Goal: Use online tool/utility: Utilize a website feature to perform a specific function

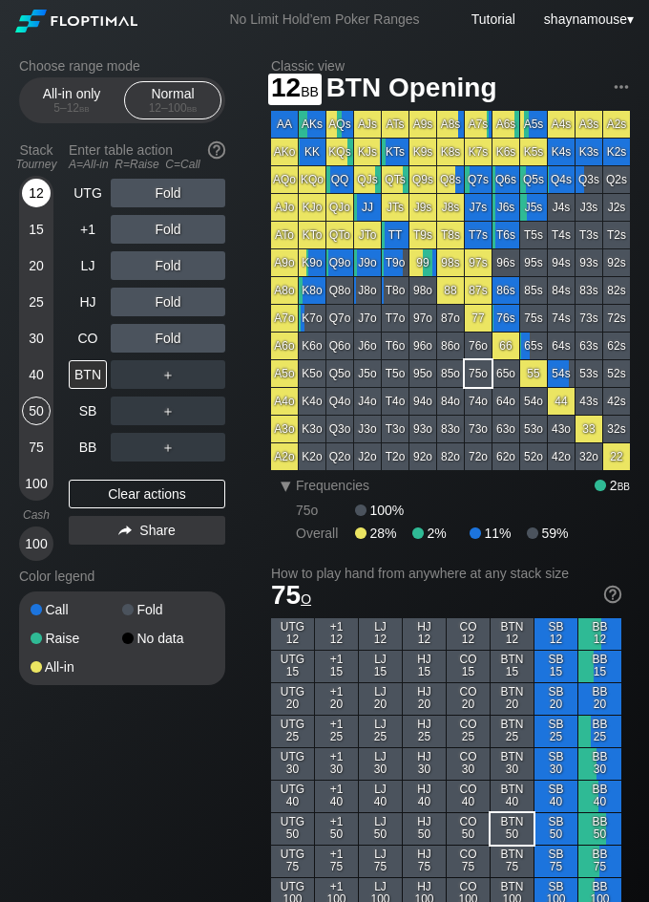
click at [32, 205] on div "12" at bounding box center [36, 193] width 29 height 29
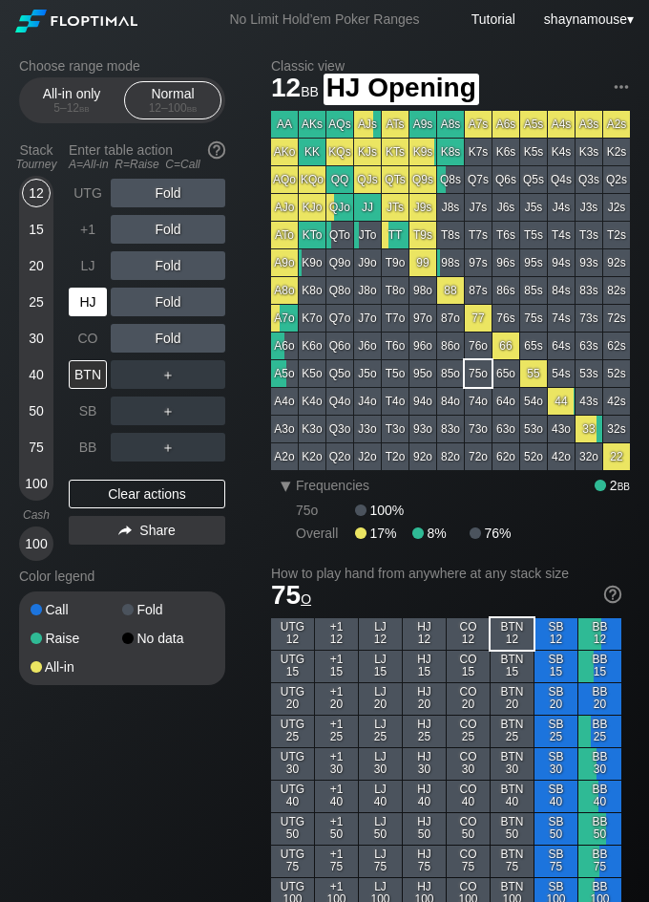
click at [74, 290] on div "HJ" at bounding box center [88, 301] width 38 height 29
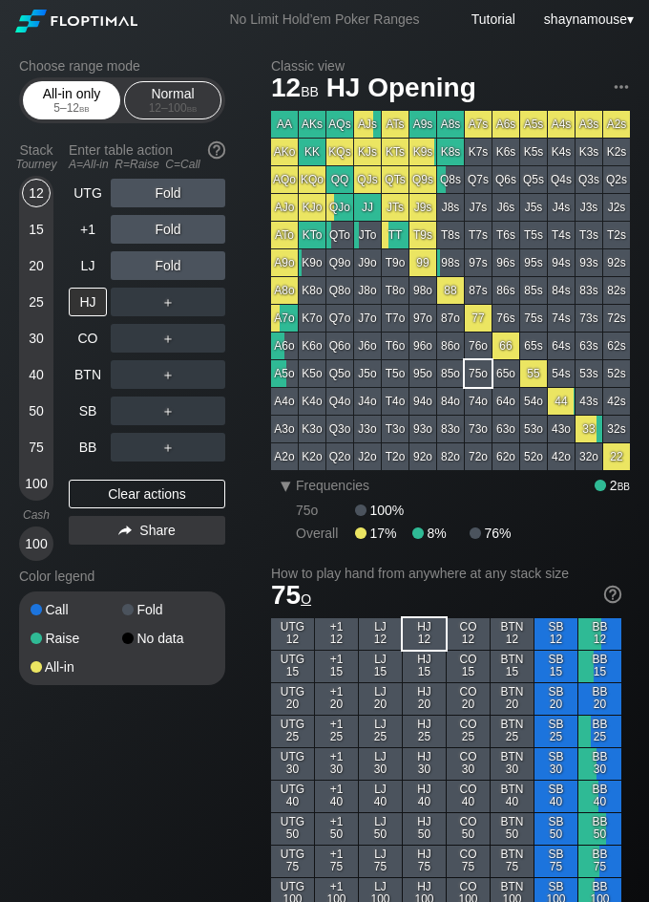
click at [49, 96] on div "All-in only 5 – 12 bb" at bounding box center [72, 100] width 88 height 36
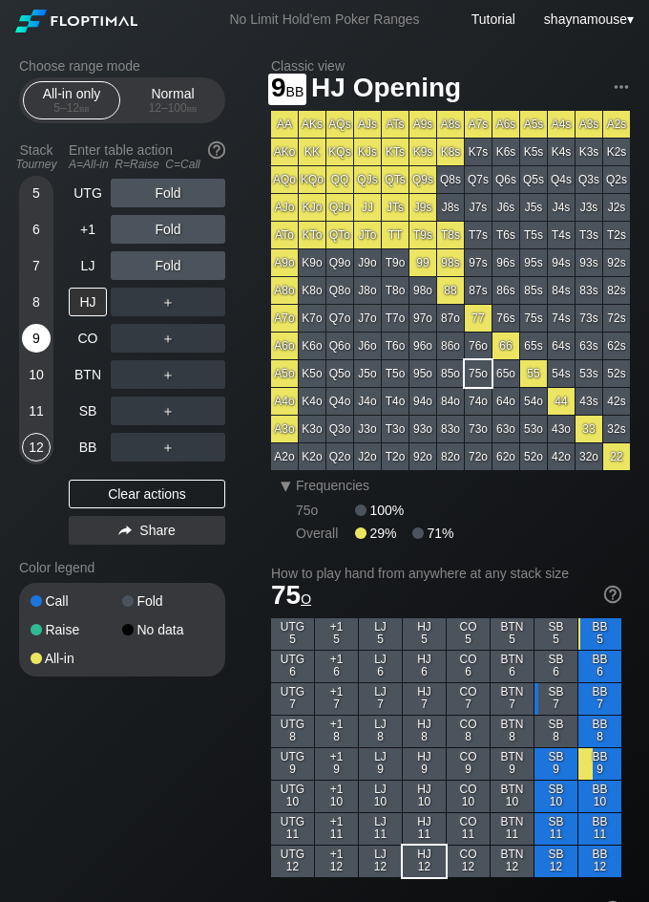
click at [34, 335] on div "9" at bounding box center [36, 338] width 29 height 29
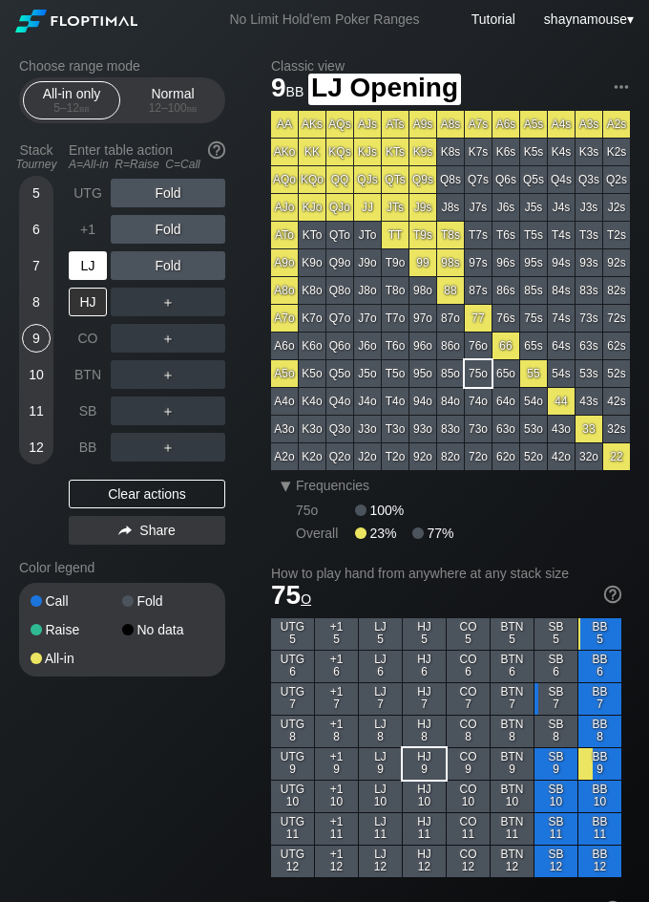
click at [78, 261] on div "LJ" at bounding box center [88, 265] width 38 height 29
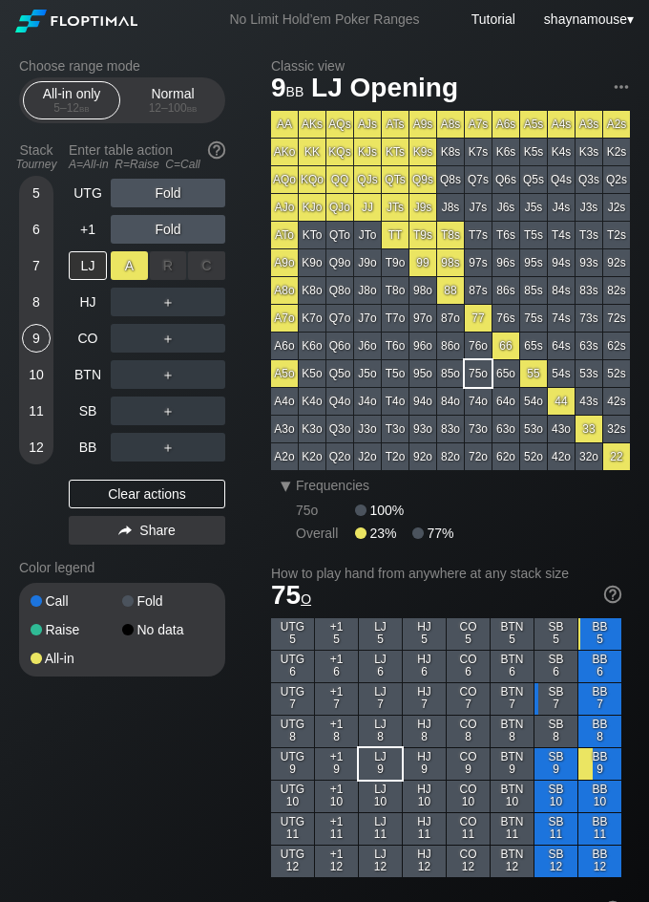
click at [120, 270] on div "A ✕" at bounding box center [129, 265] width 37 height 29
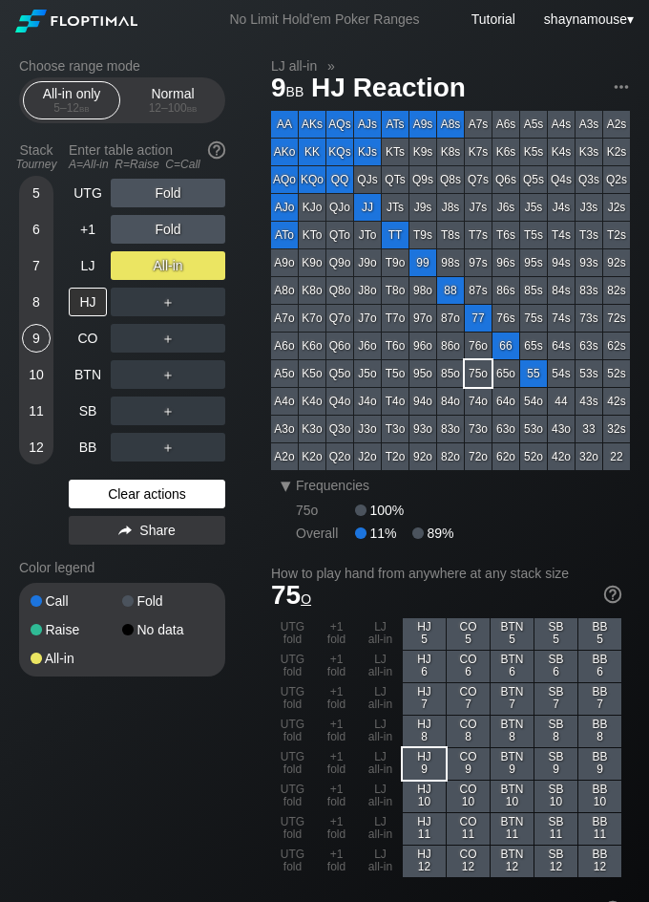
click at [208, 492] on div "Clear actions" at bounding box center [147, 493] width 157 height 29
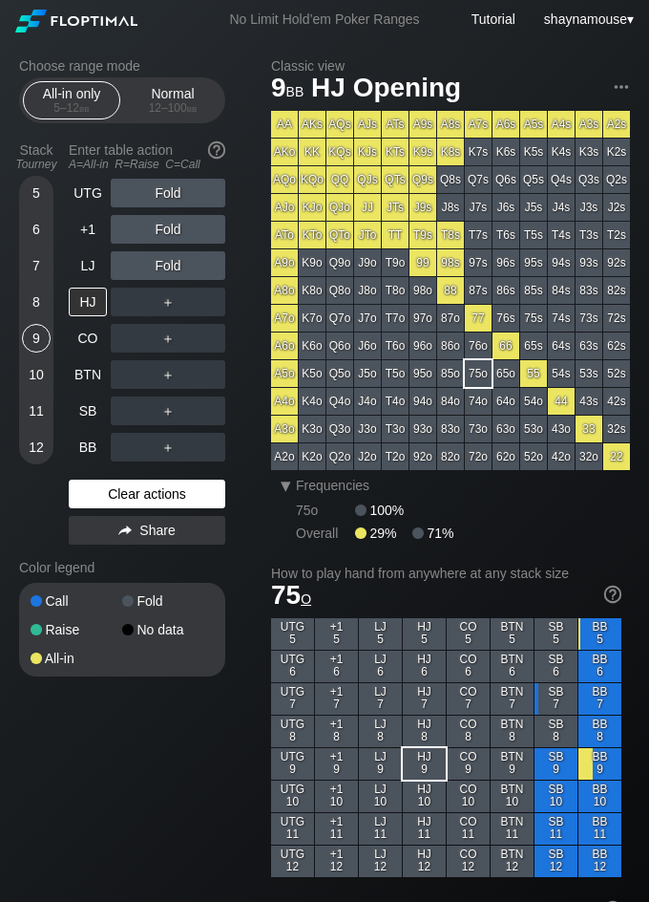
click at [207, 492] on div "Clear actions" at bounding box center [147, 493] width 157 height 29
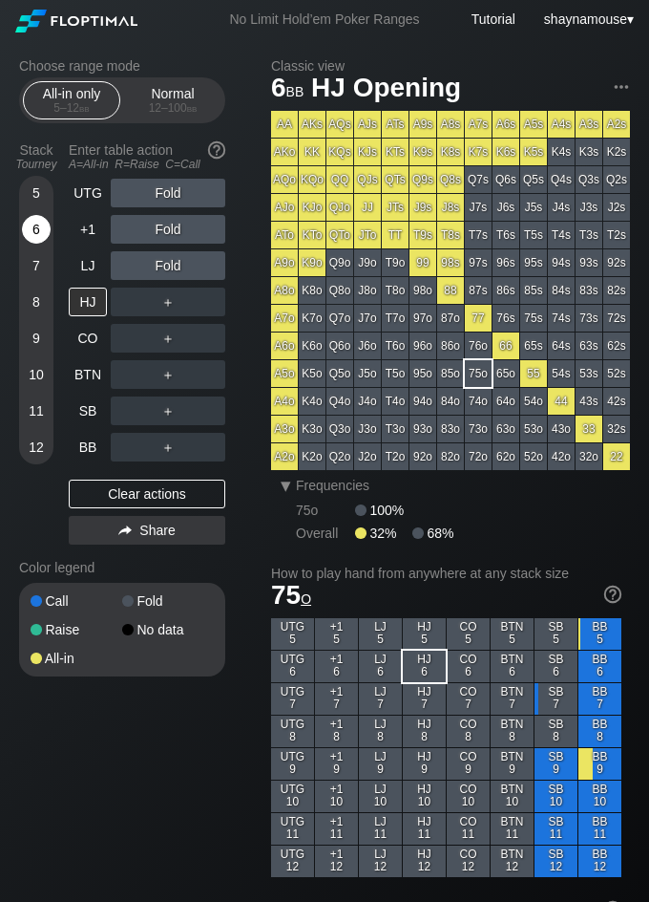
click at [27, 224] on div "6" at bounding box center [36, 229] width 29 height 29
click at [125, 302] on div "A ✕" at bounding box center [129, 301] width 37 height 29
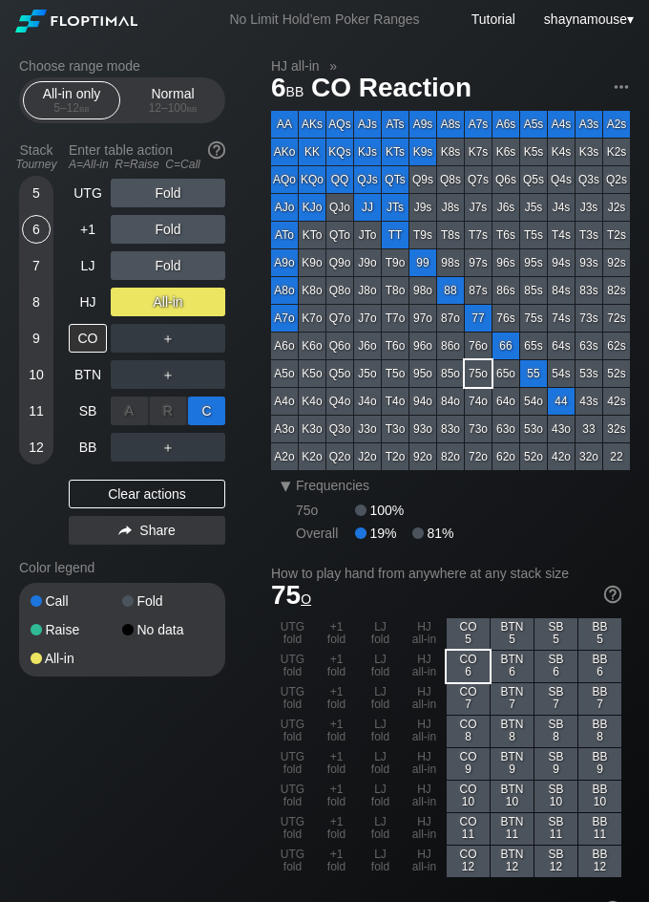
click at [205, 415] on div "C ✕" at bounding box center [206, 410] width 37 height 29
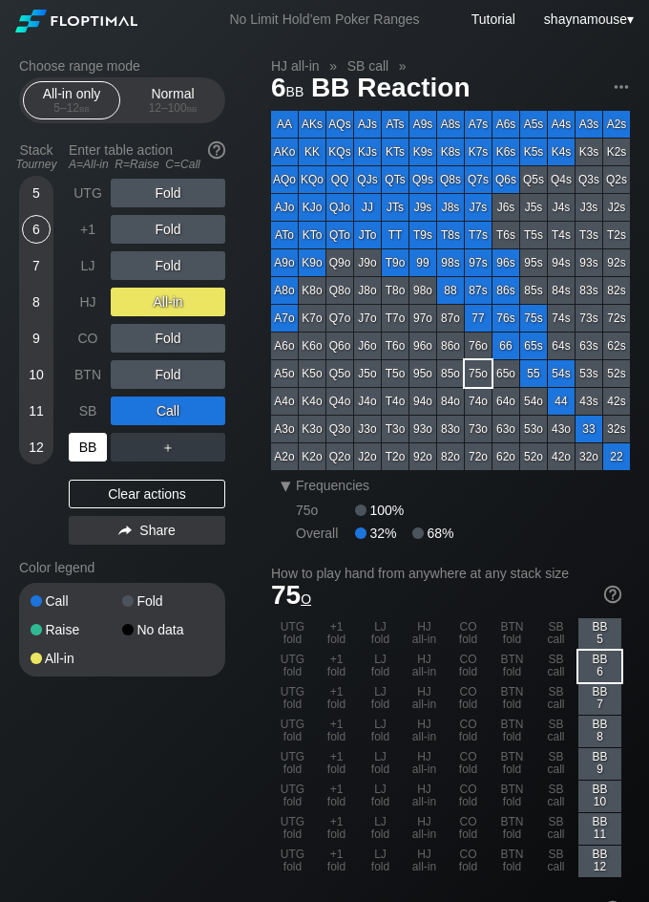
click at [95, 455] on div "BB" at bounding box center [88, 447] width 38 height 29
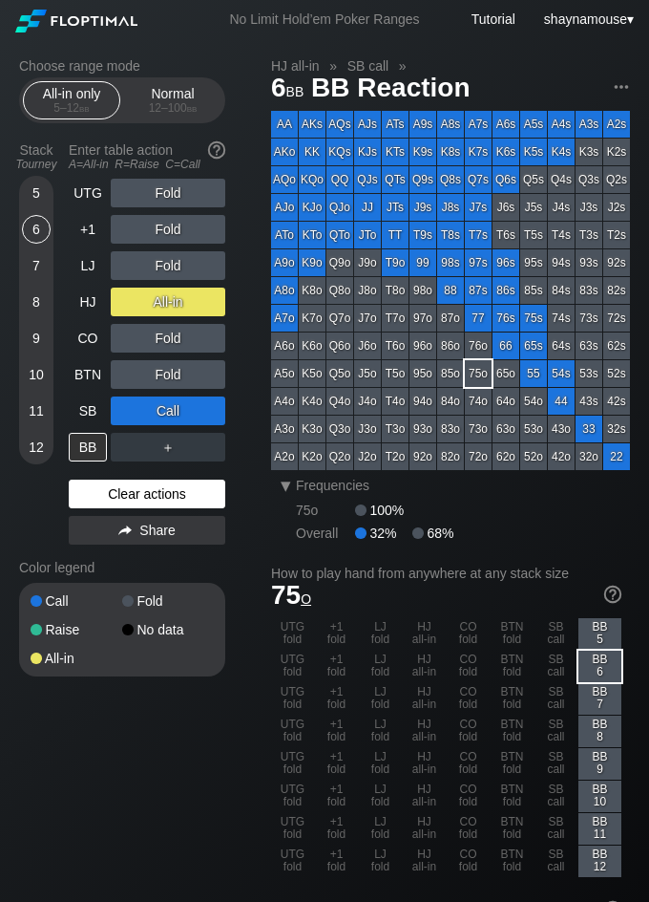
click at [195, 499] on div "Clear actions" at bounding box center [147, 493] width 157 height 29
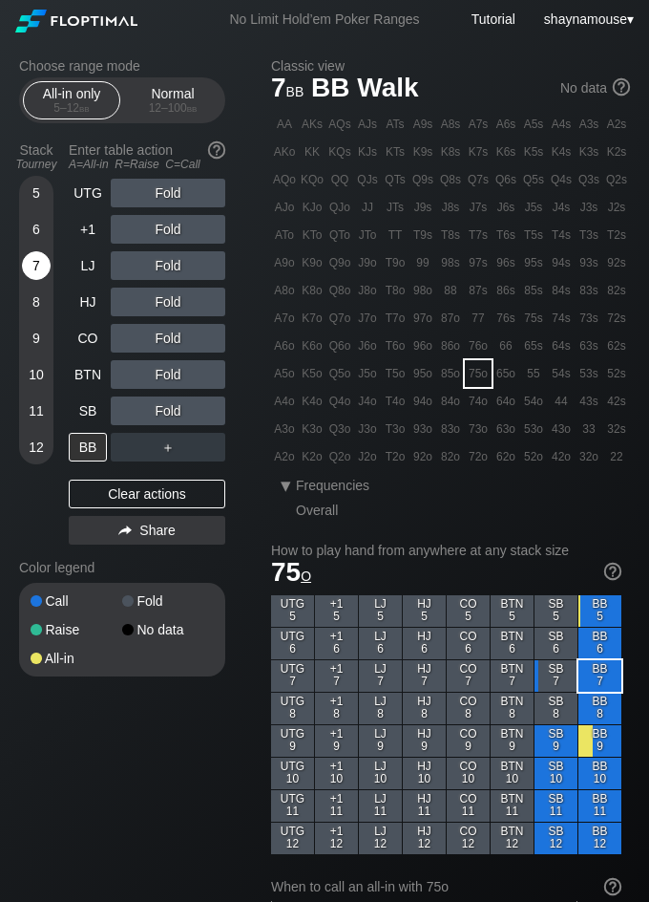
click at [35, 262] on div "7" at bounding box center [36, 265] width 29 height 29
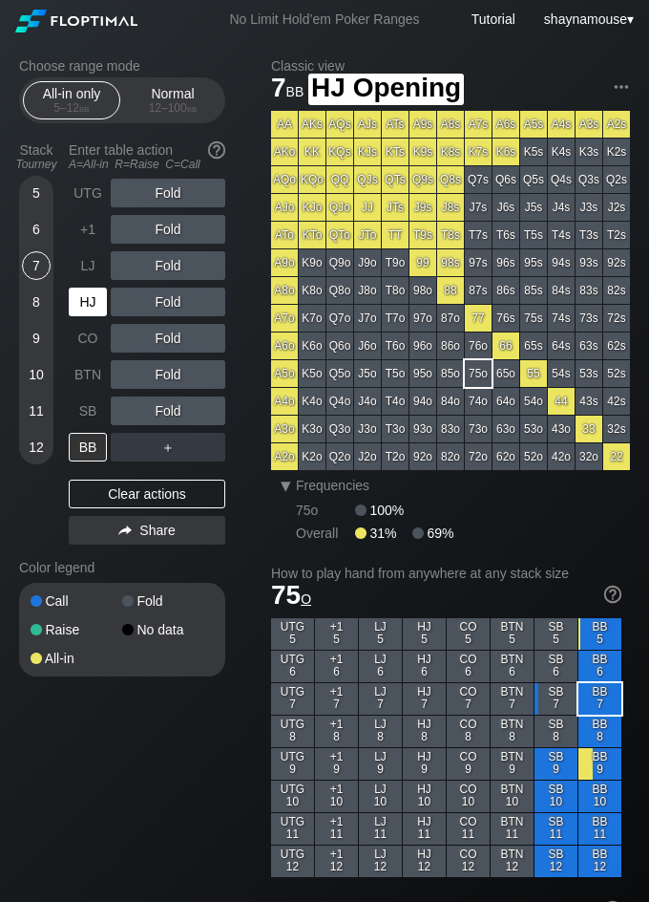
click at [84, 308] on div "HJ" at bounding box center [88, 301] width 38 height 29
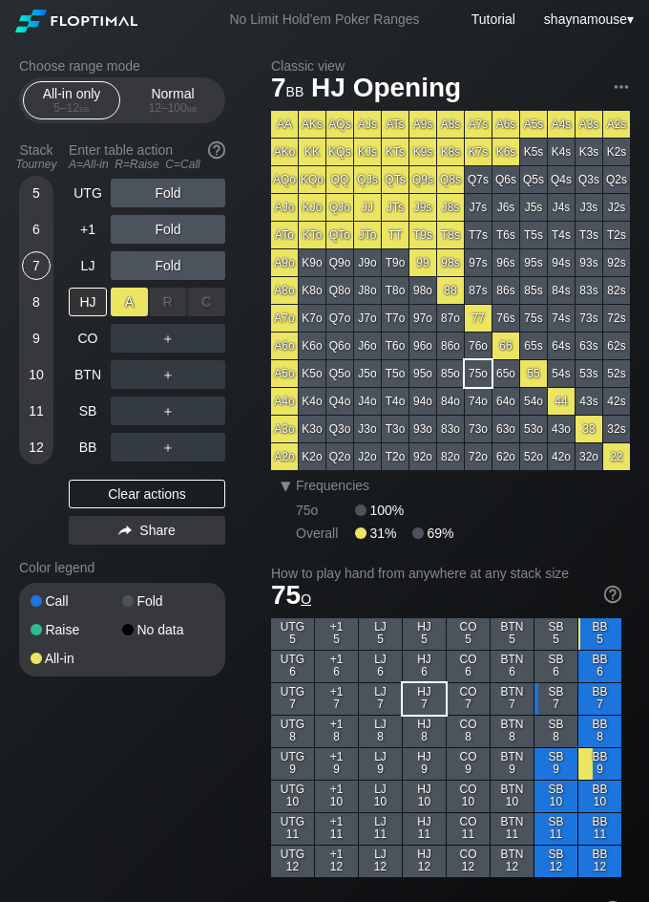
click at [128, 309] on div "A ✕" at bounding box center [129, 301] width 37 height 29
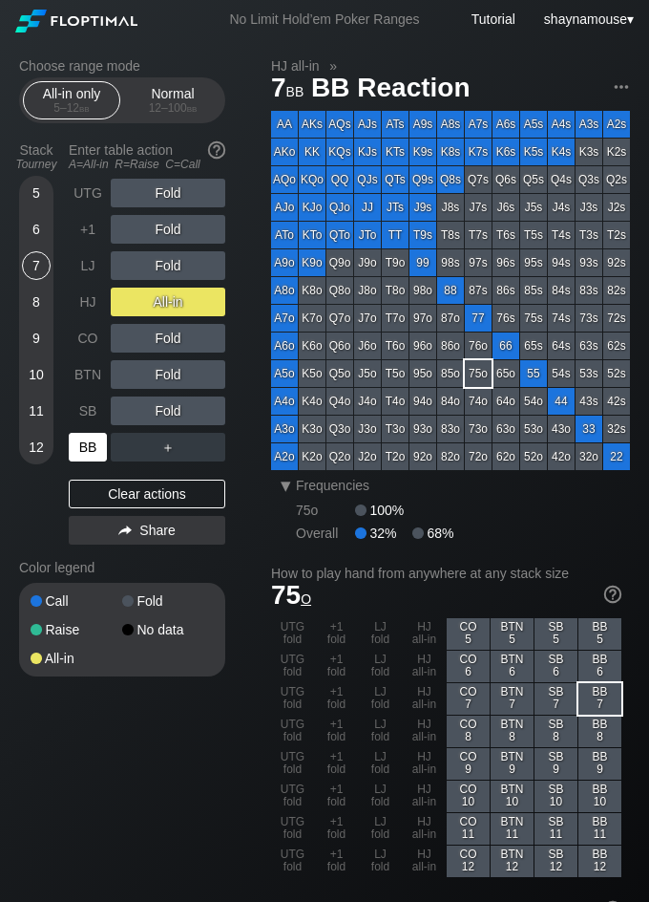
click at [85, 437] on div "BB" at bounding box center [88, 447] width 38 height 29
click at [86, 439] on div "BB" at bounding box center [88, 447] width 38 height 29
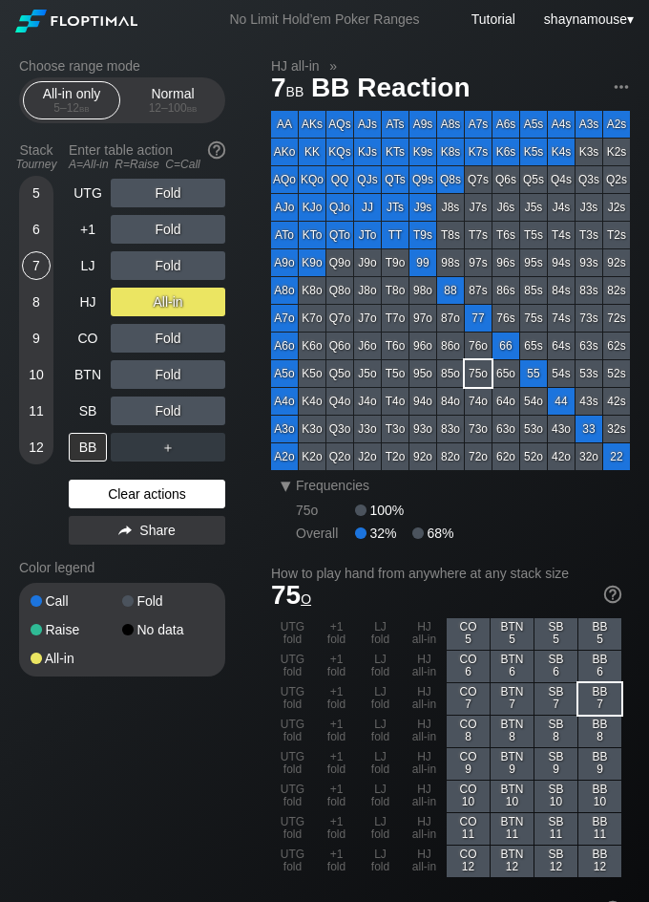
drag, startPoint x: 125, startPoint y: 490, endPoint x: 130, endPoint y: 505, distance: 16.0
click at [130, 505] on div "Clear actions" at bounding box center [147, 493] width 157 height 29
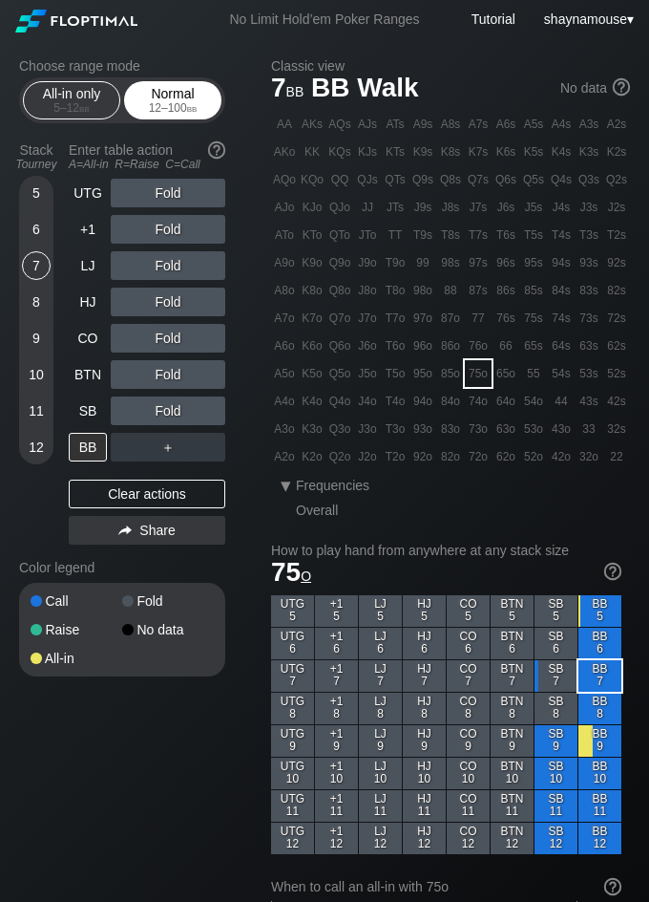
click at [139, 103] on div "12 – 100 bb" at bounding box center [173, 107] width 80 height 13
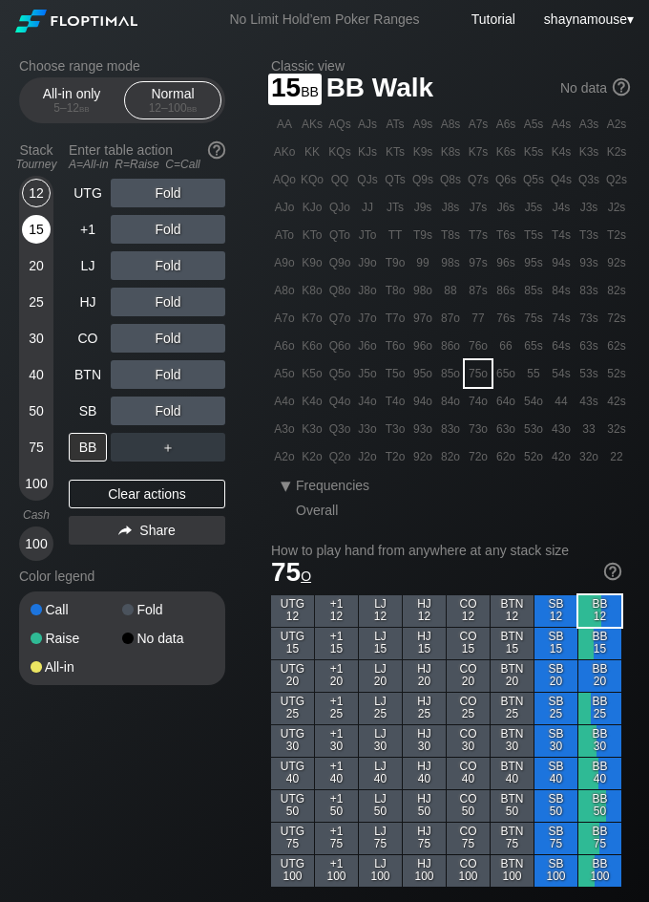
click at [45, 232] on div "15" at bounding box center [36, 229] width 29 height 29
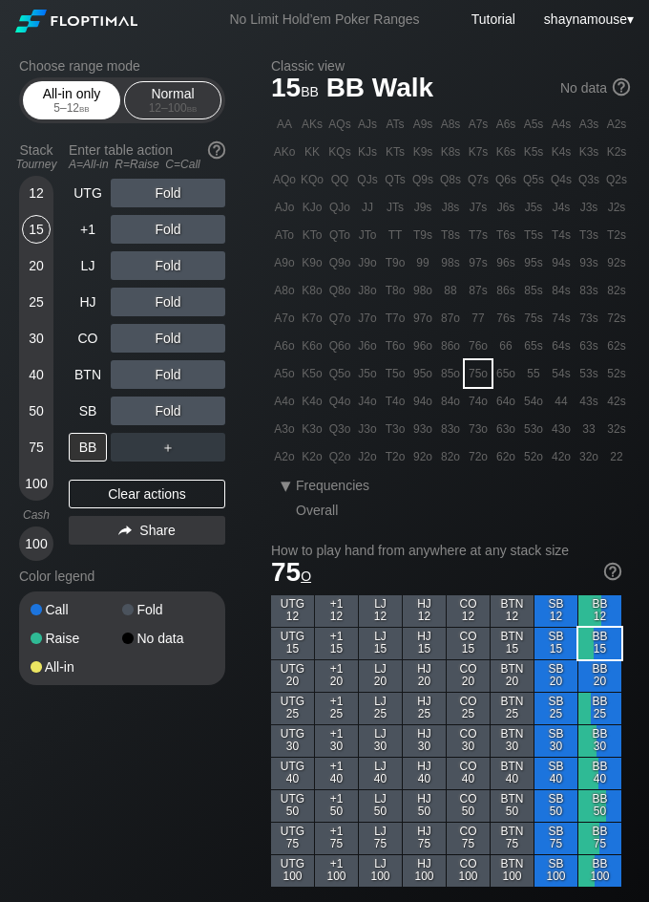
click at [33, 91] on div "All-in only 5 – 12 bb Normal 12 – 100 bb" at bounding box center [122, 100] width 206 height 46
click at [52, 105] on div "5 – 12 bb" at bounding box center [72, 107] width 80 height 13
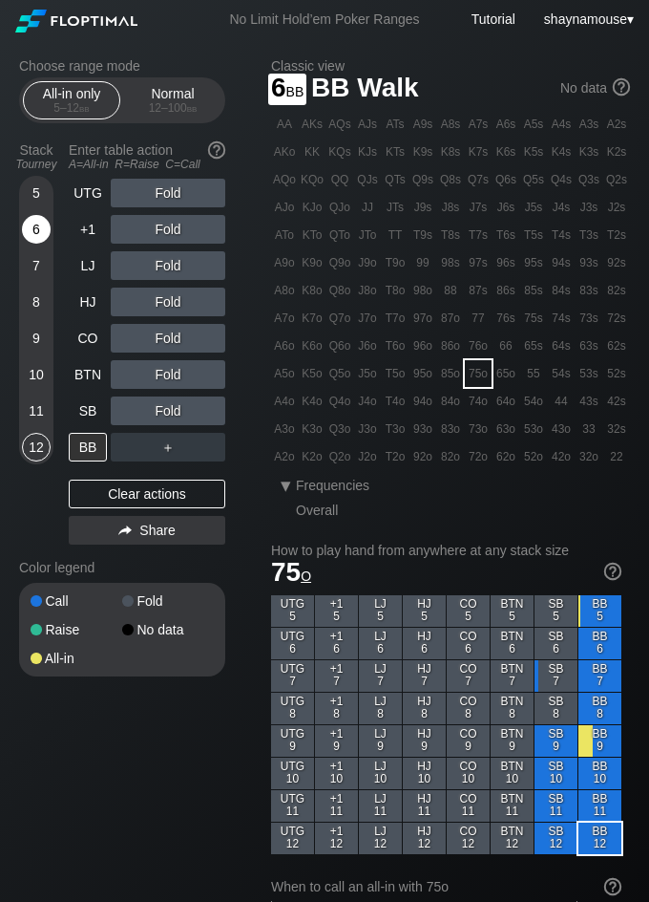
click at [23, 223] on div "6" at bounding box center [36, 229] width 29 height 29
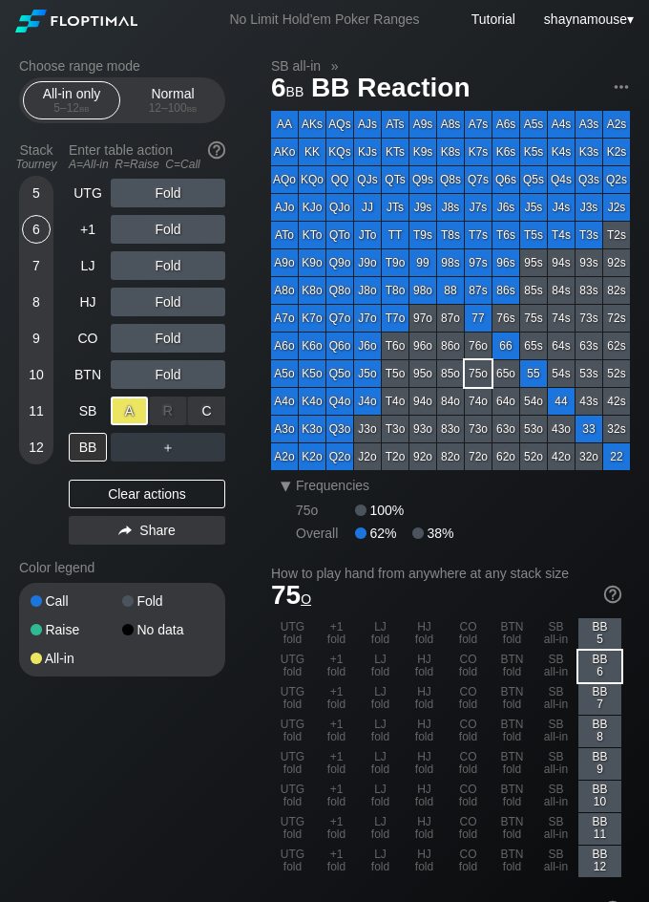
click at [122, 410] on div "A ✕" at bounding box center [129, 410] width 37 height 29
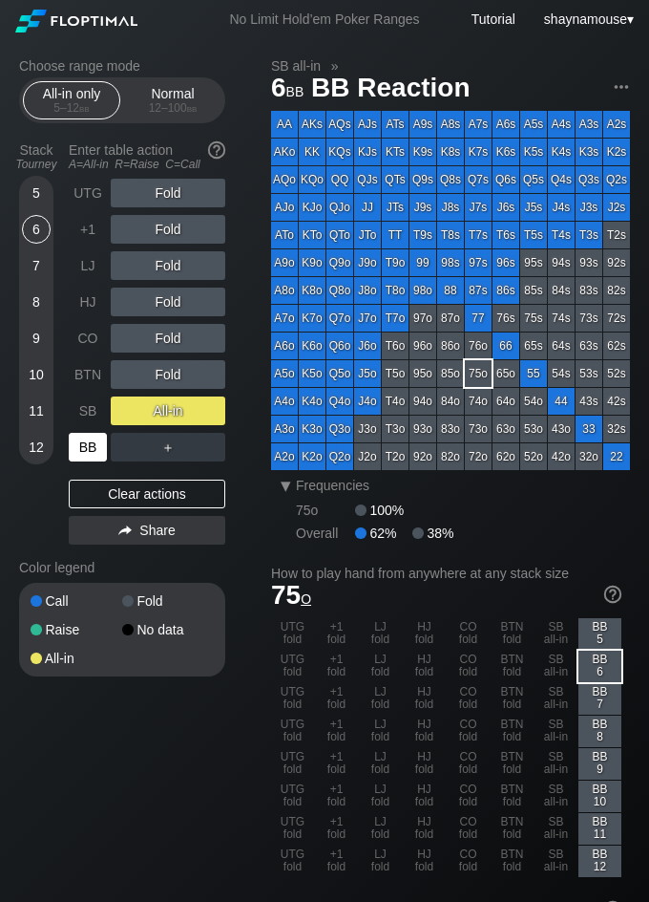
click at [88, 461] on div "UTG Fold +1 Fold LJ Fold HJ Fold CO Fold BTN Fold SB All-in BB ＋ Clear actions …" at bounding box center [147, 365] width 157 height 373
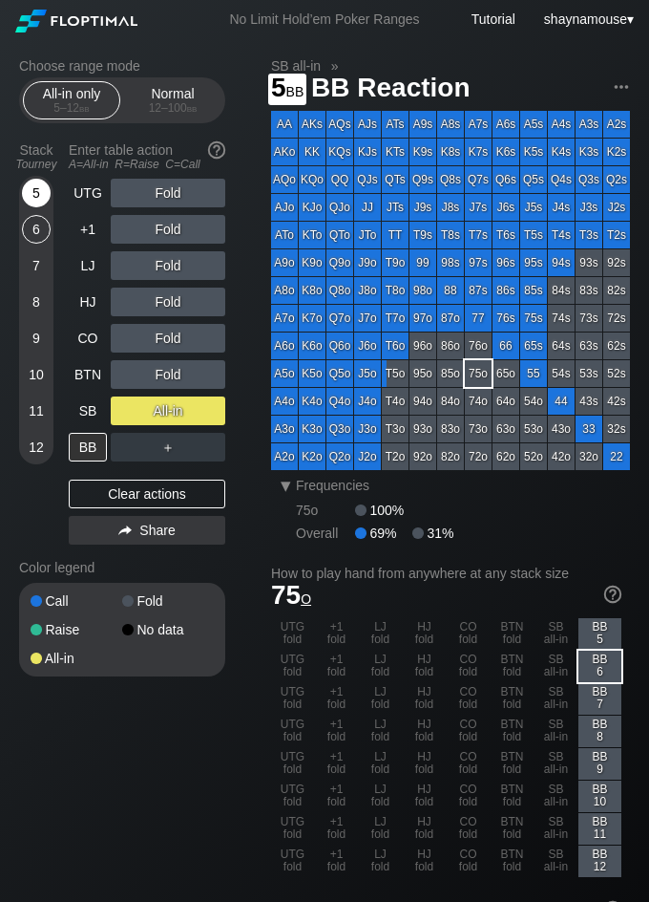
click at [38, 190] on div "5" at bounding box center [36, 193] width 29 height 29
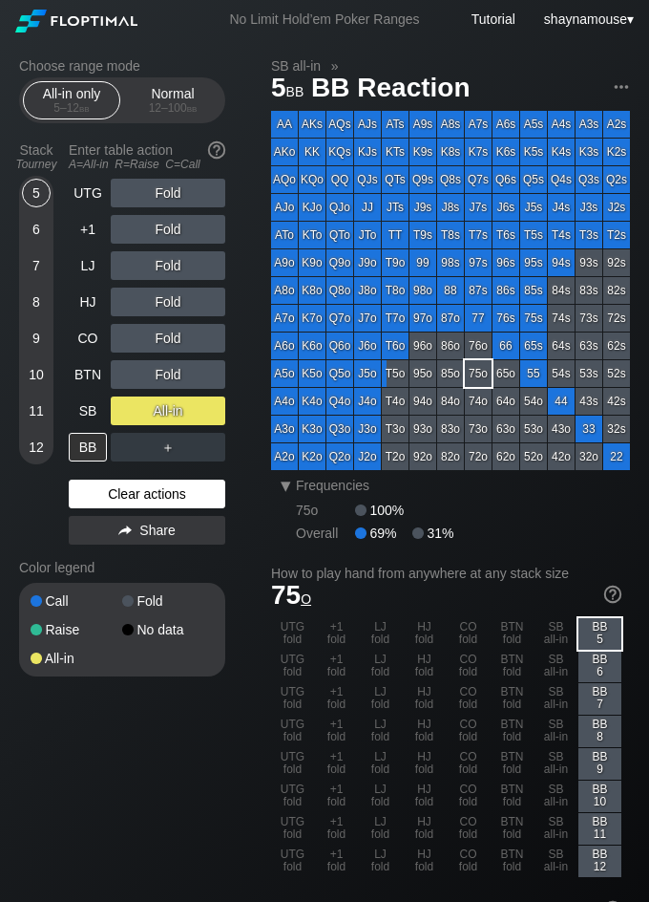
click at [168, 488] on div "Clear actions" at bounding box center [147, 493] width 157 height 29
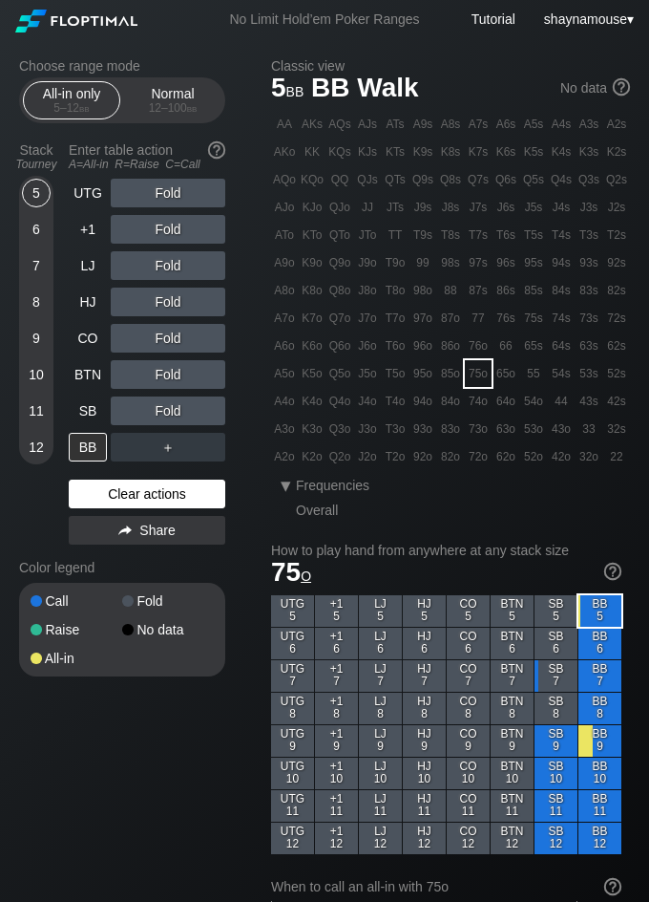
click at [169, 488] on div "Clear actions" at bounding box center [147, 493] width 157 height 29
click at [168, 488] on div "Clear actions" at bounding box center [147, 493] width 157 height 29
